Goal: Task Accomplishment & Management: Use online tool/utility

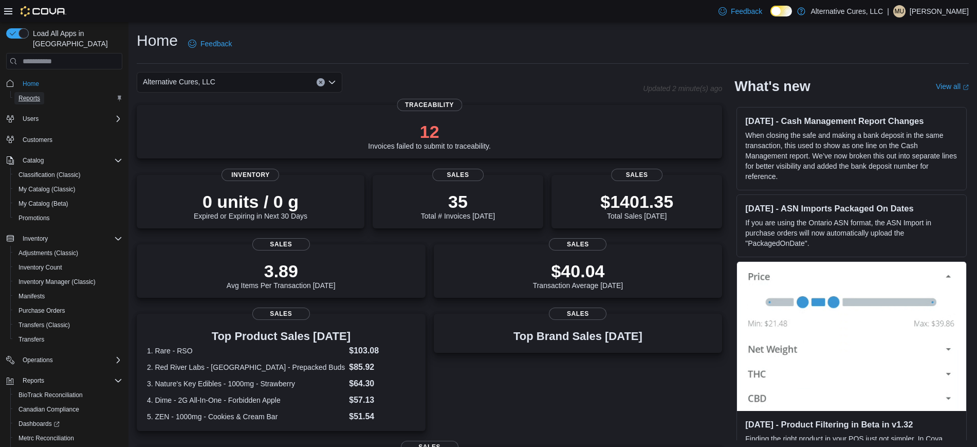
click at [31, 94] on span "Reports" at bounding box center [30, 98] width 22 height 8
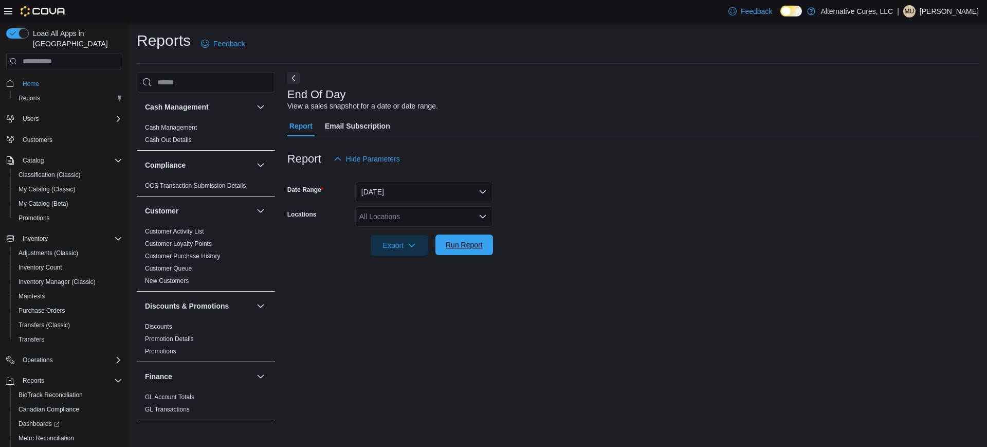
click at [465, 248] on span "Run Report" at bounding box center [464, 245] width 37 height 10
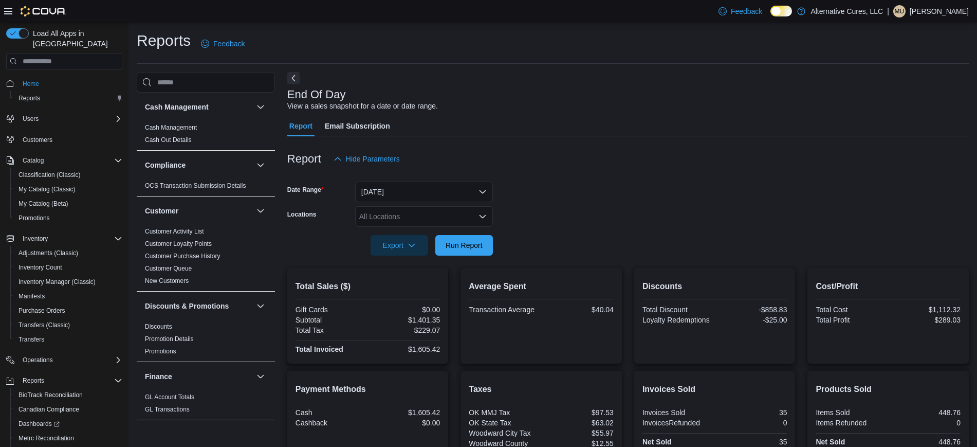
scroll to position [105, 0]
